Goal: Information Seeking & Learning: Learn about a topic

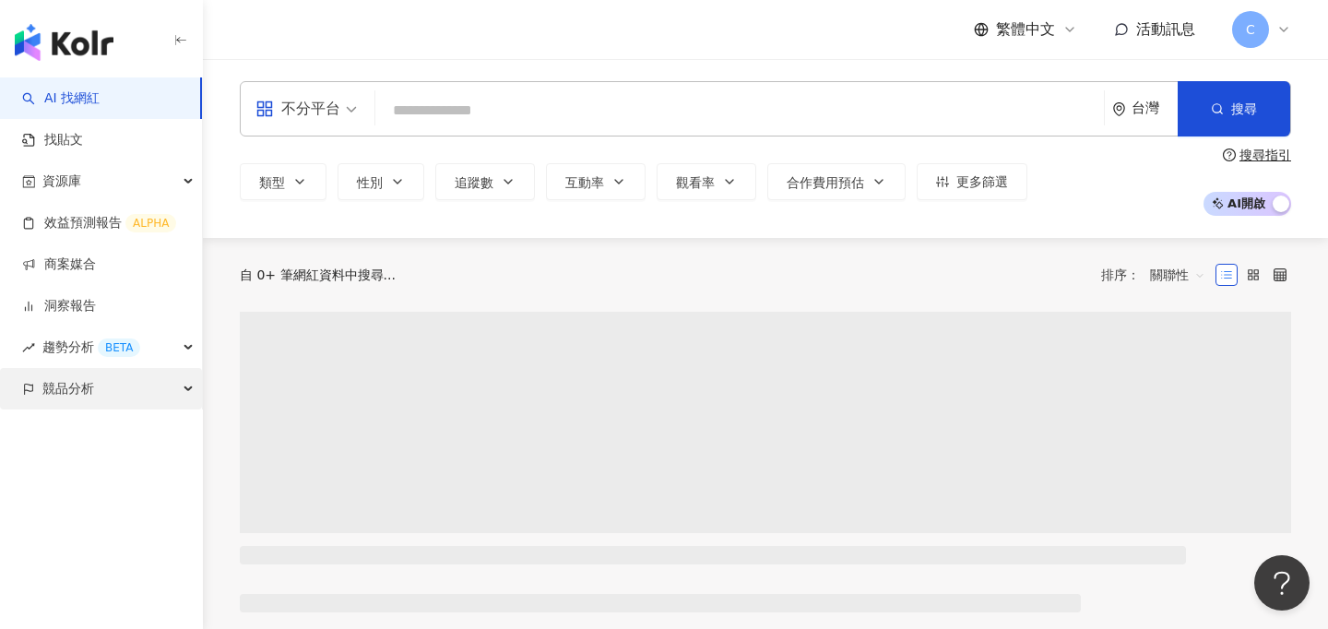
click at [89, 400] on span "競品分析" at bounding box center [68, 388] width 52 height 41
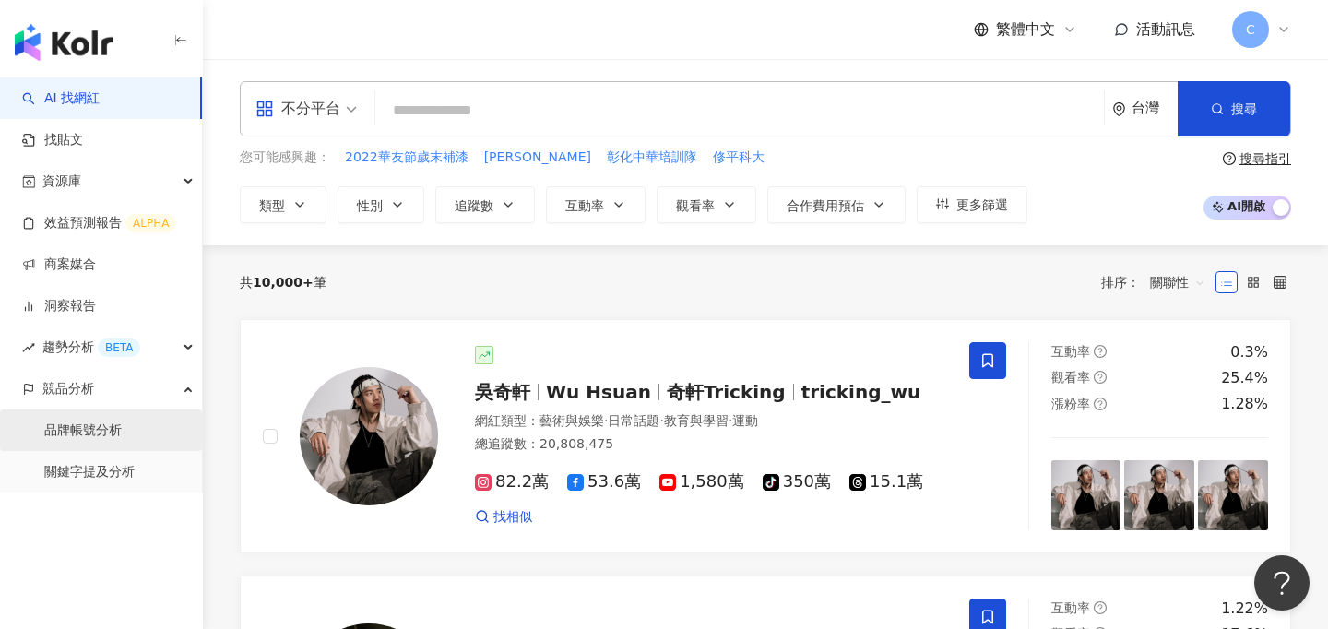
click at [114, 431] on link "品牌帳號分析" at bounding box center [82, 430] width 77 height 18
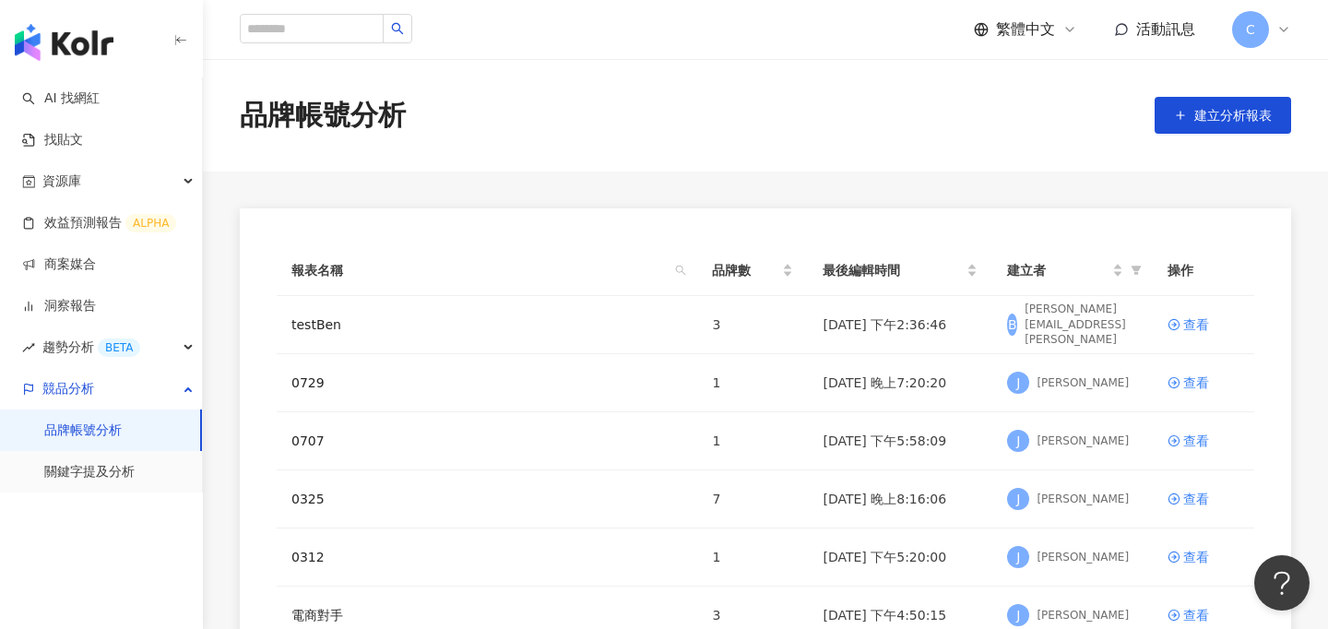
click at [1252, 44] on span "C" at bounding box center [1250, 29] width 37 height 37
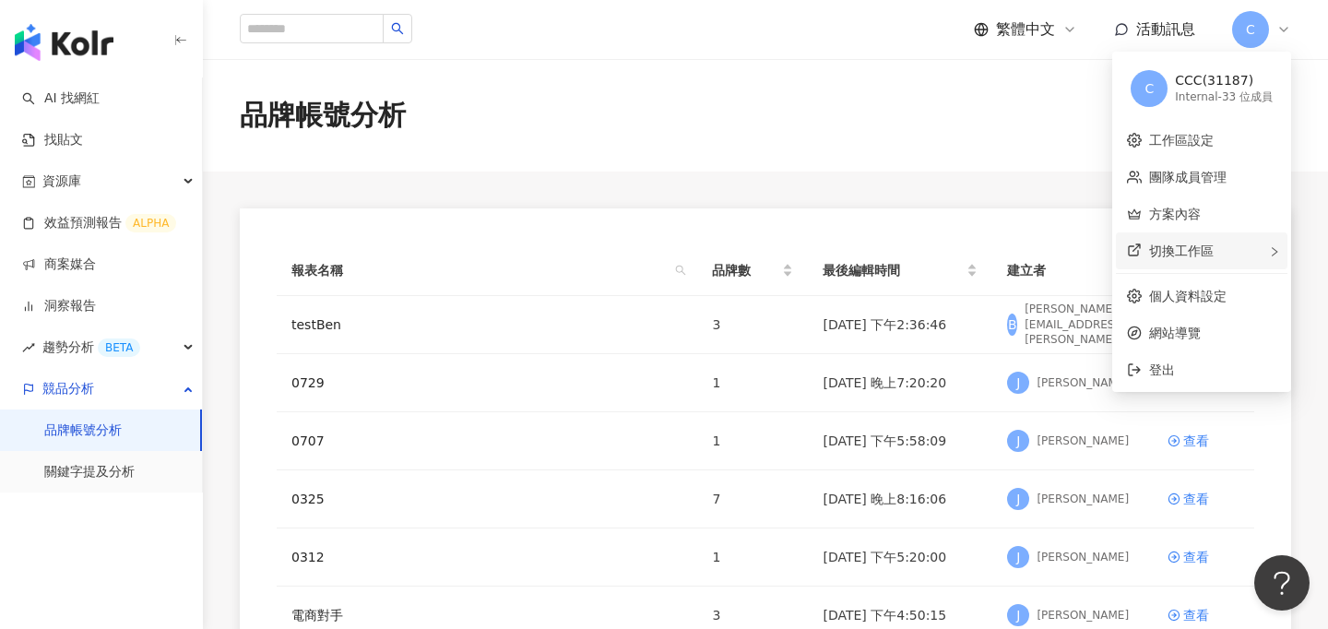
click at [1185, 261] on div "切換工作區" at bounding box center [1202, 250] width 172 height 37
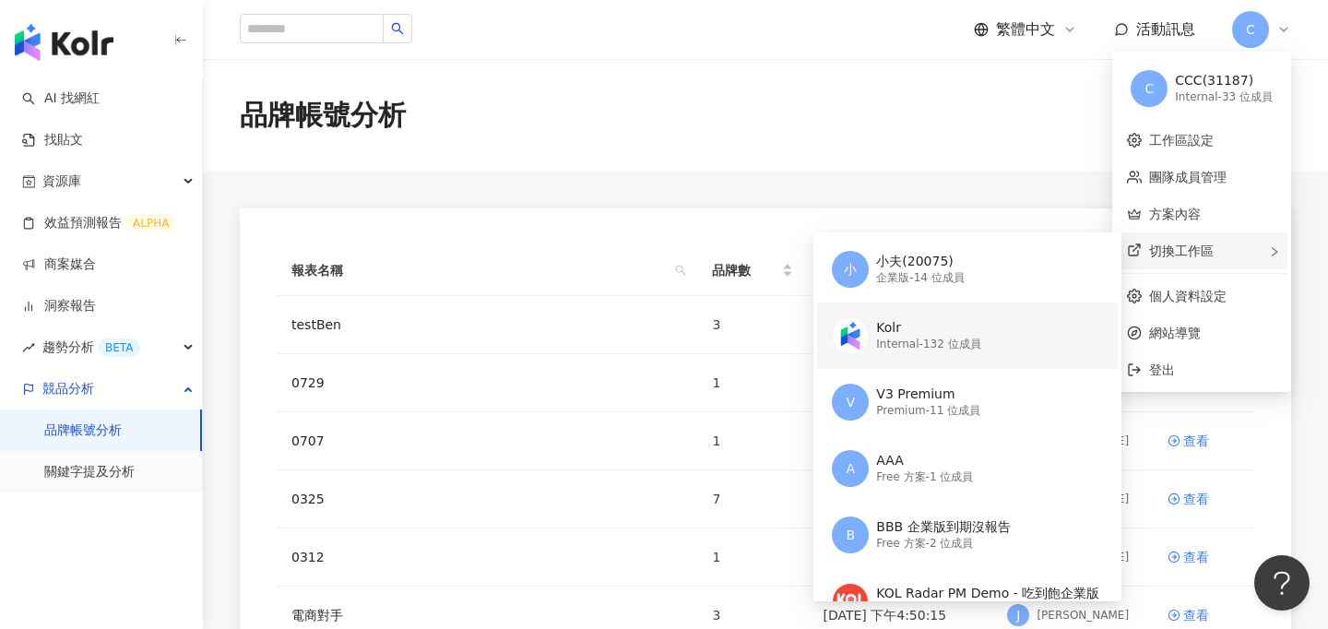
click at [937, 338] on div "Internal - 132 位成員" at bounding box center [928, 345] width 104 height 16
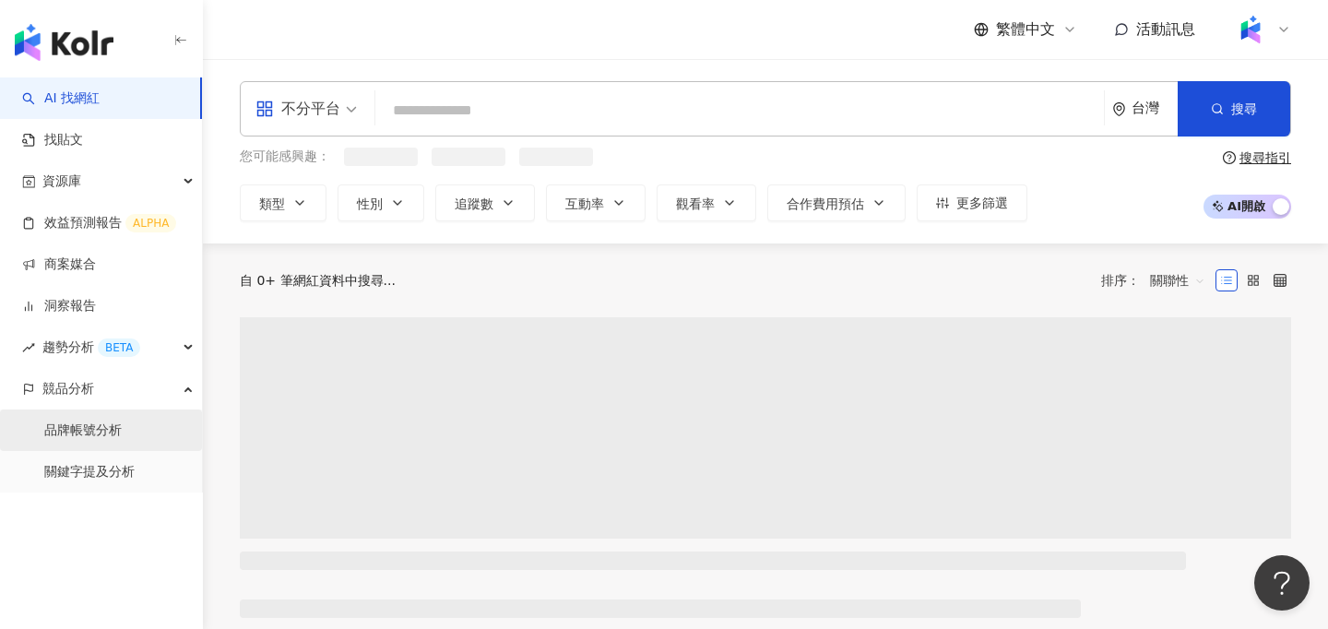
click at [89, 425] on link "品牌帳號分析" at bounding box center [82, 430] width 77 height 18
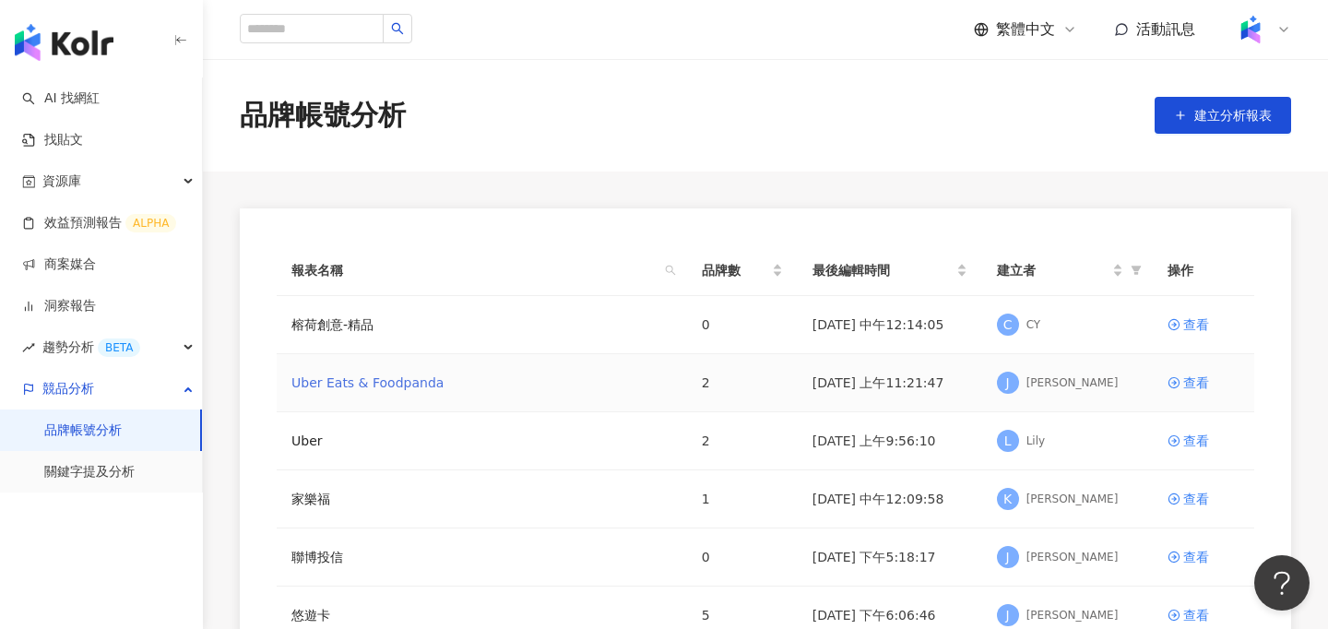
click at [372, 388] on link "Uber Eats & Foodpanda" at bounding box center [367, 383] width 152 height 20
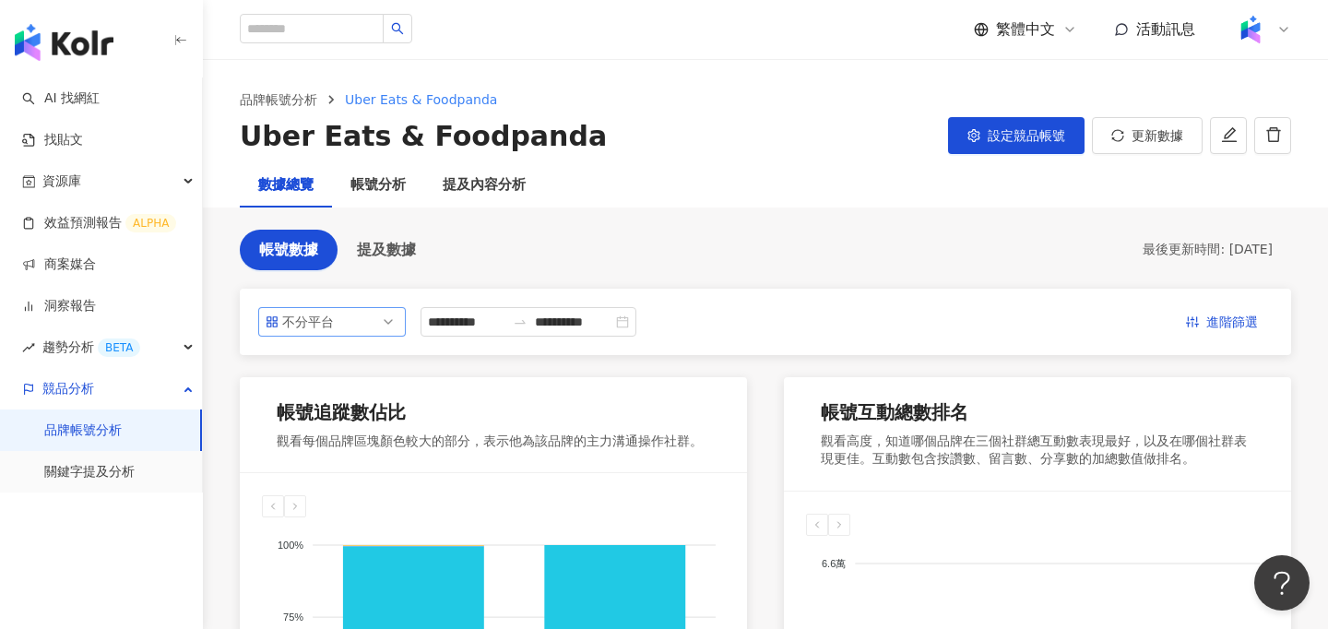
click at [338, 321] on div "不分平台" at bounding box center [312, 322] width 60 height 28
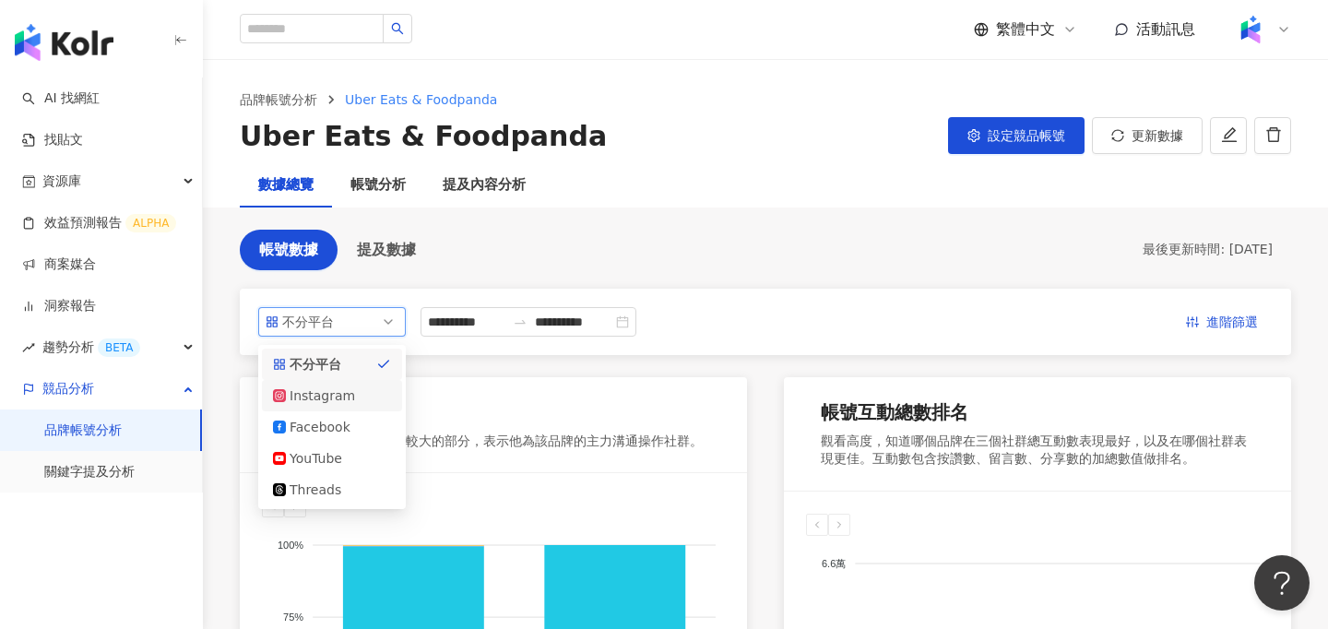
click at [320, 398] on div "Instagram" at bounding box center [320, 395] width 60 height 20
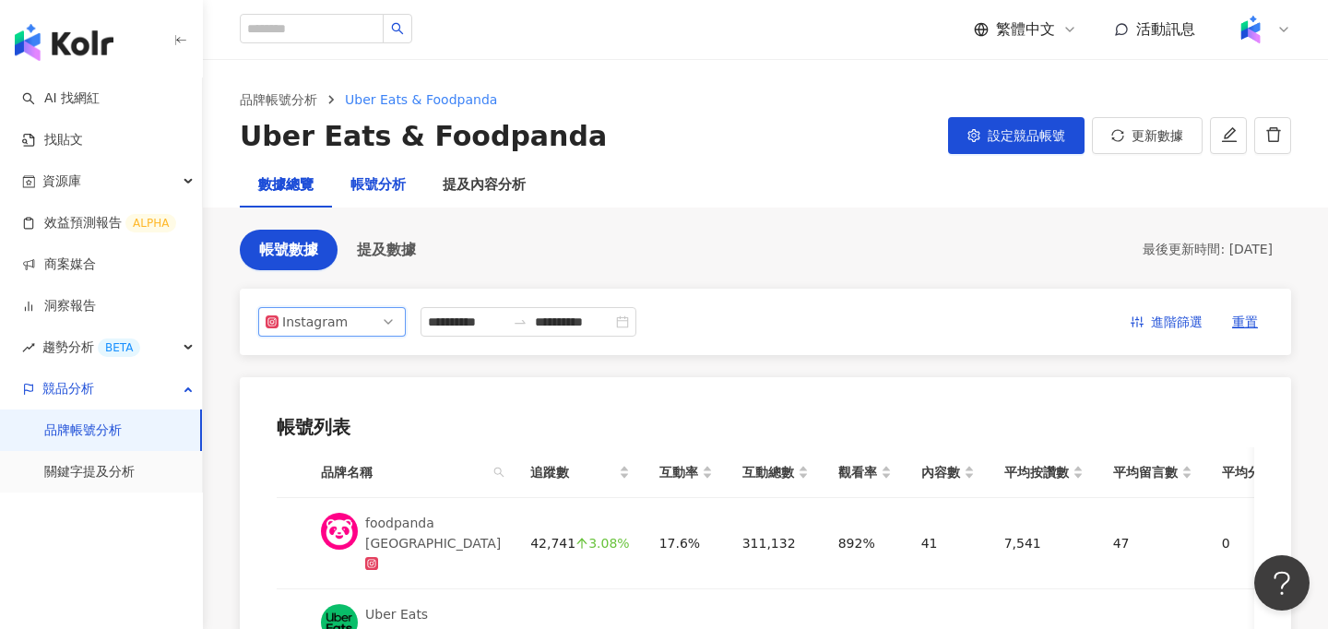
click at [375, 189] on div "帳號分析" at bounding box center [377, 185] width 55 height 22
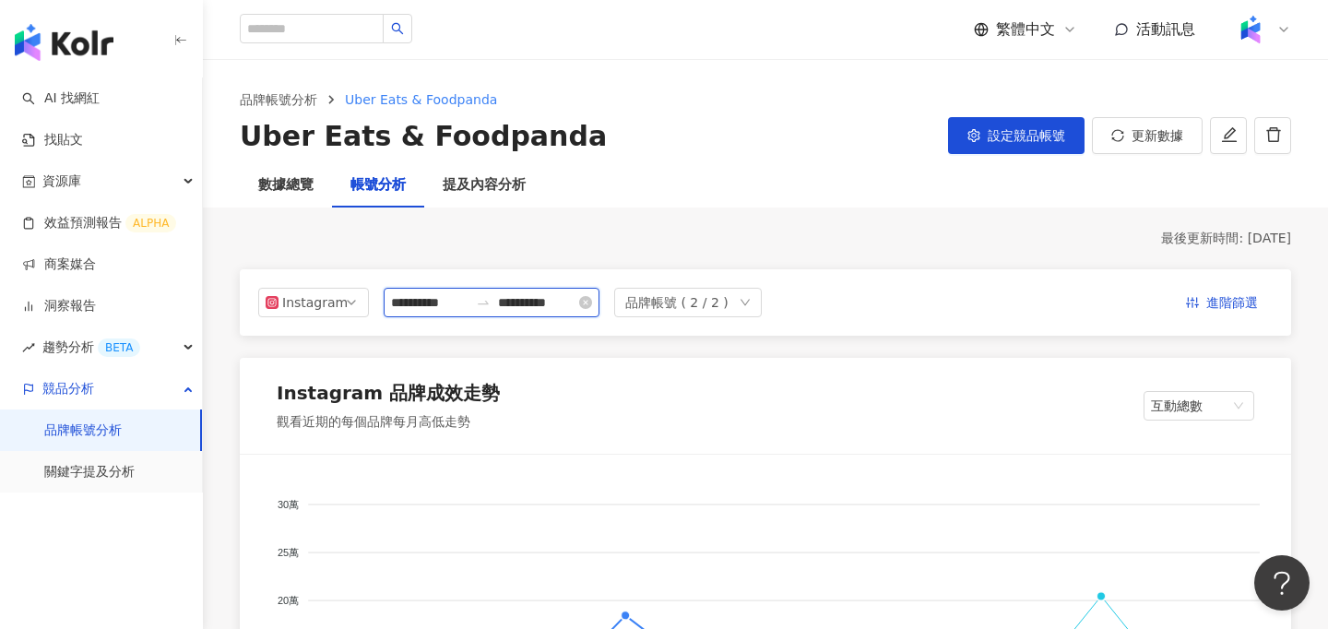
click at [468, 302] on input "**********" at bounding box center [429, 302] width 77 height 20
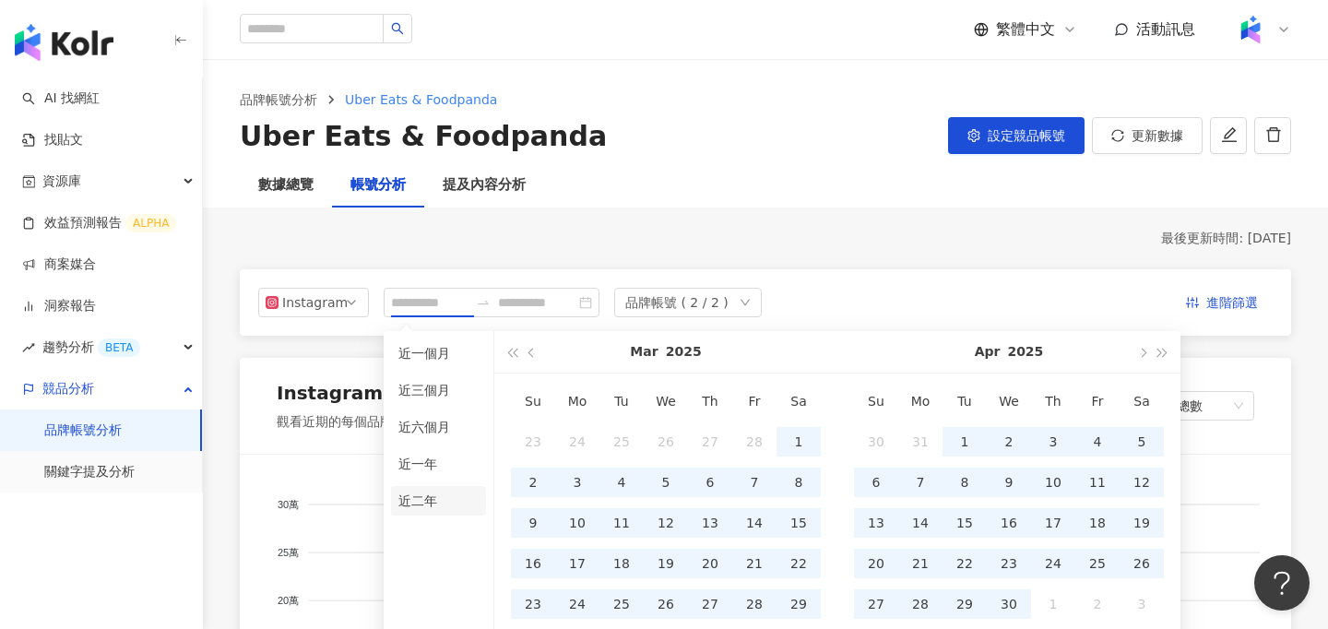
click at [432, 499] on li "近二年" at bounding box center [438, 501] width 95 height 30
type input "**********"
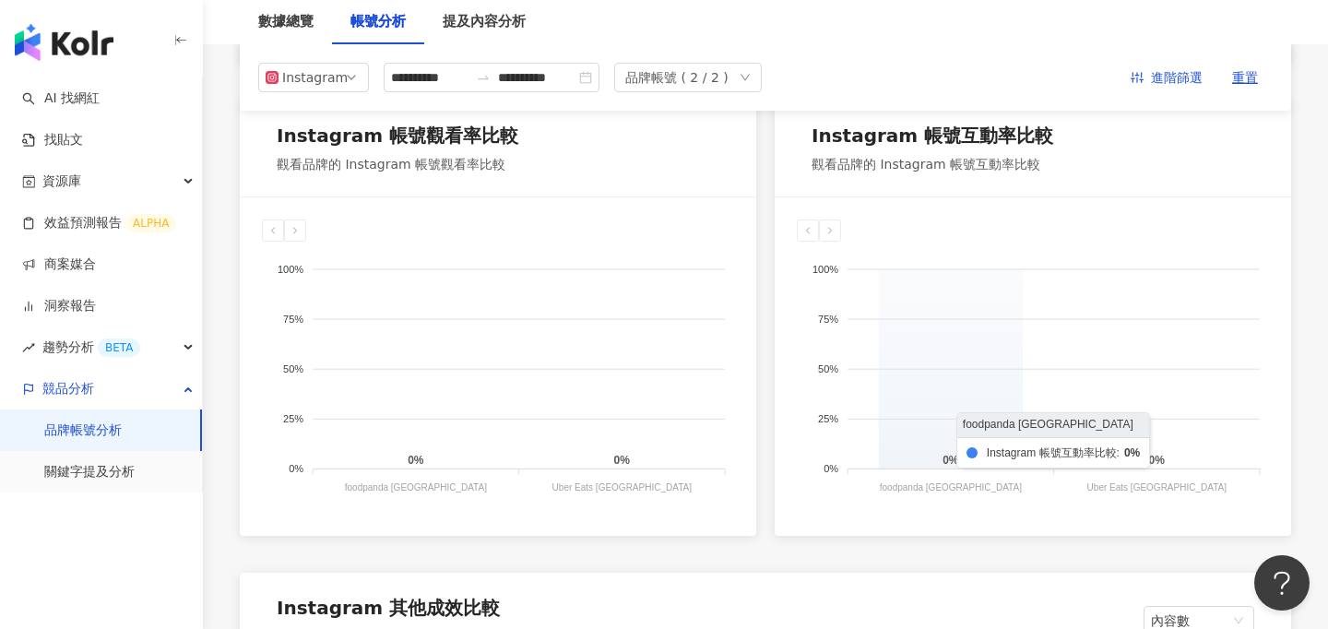
scroll to position [1285, 0]
